Goal: Information Seeking & Learning: Understand process/instructions

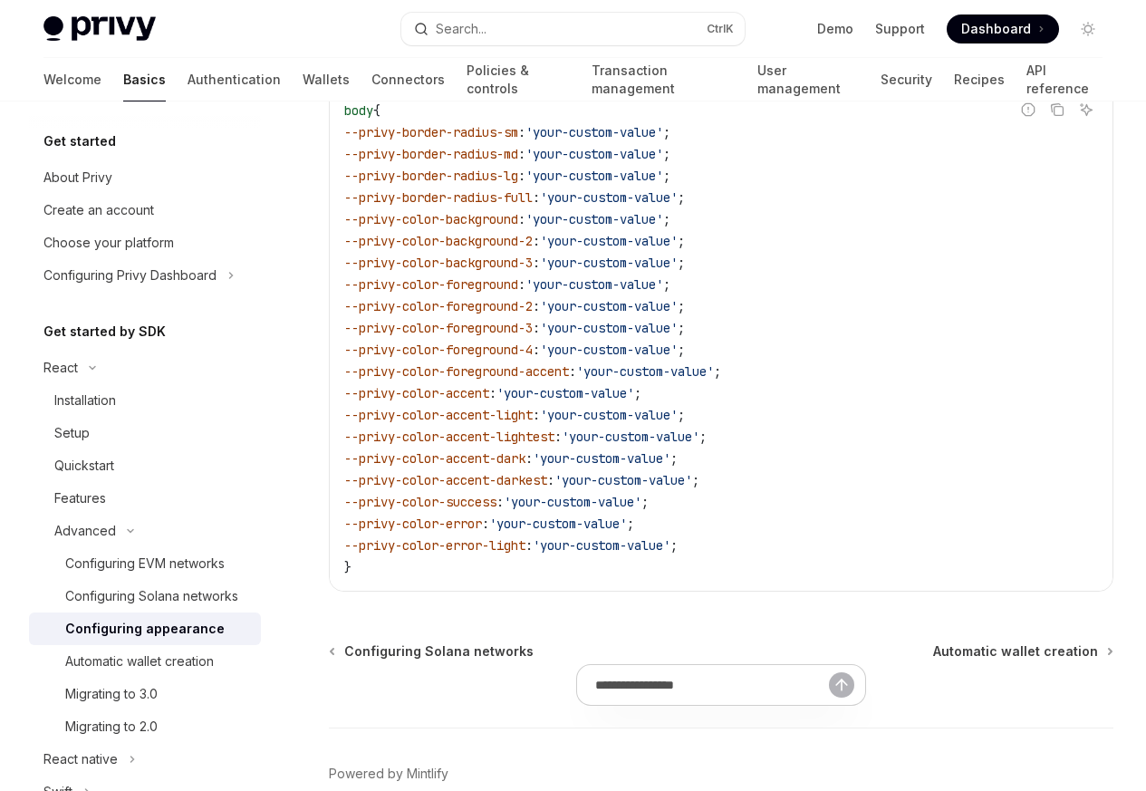
scroll to position [4349, 0]
